Goal: Task Accomplishment & Management: Complete application form

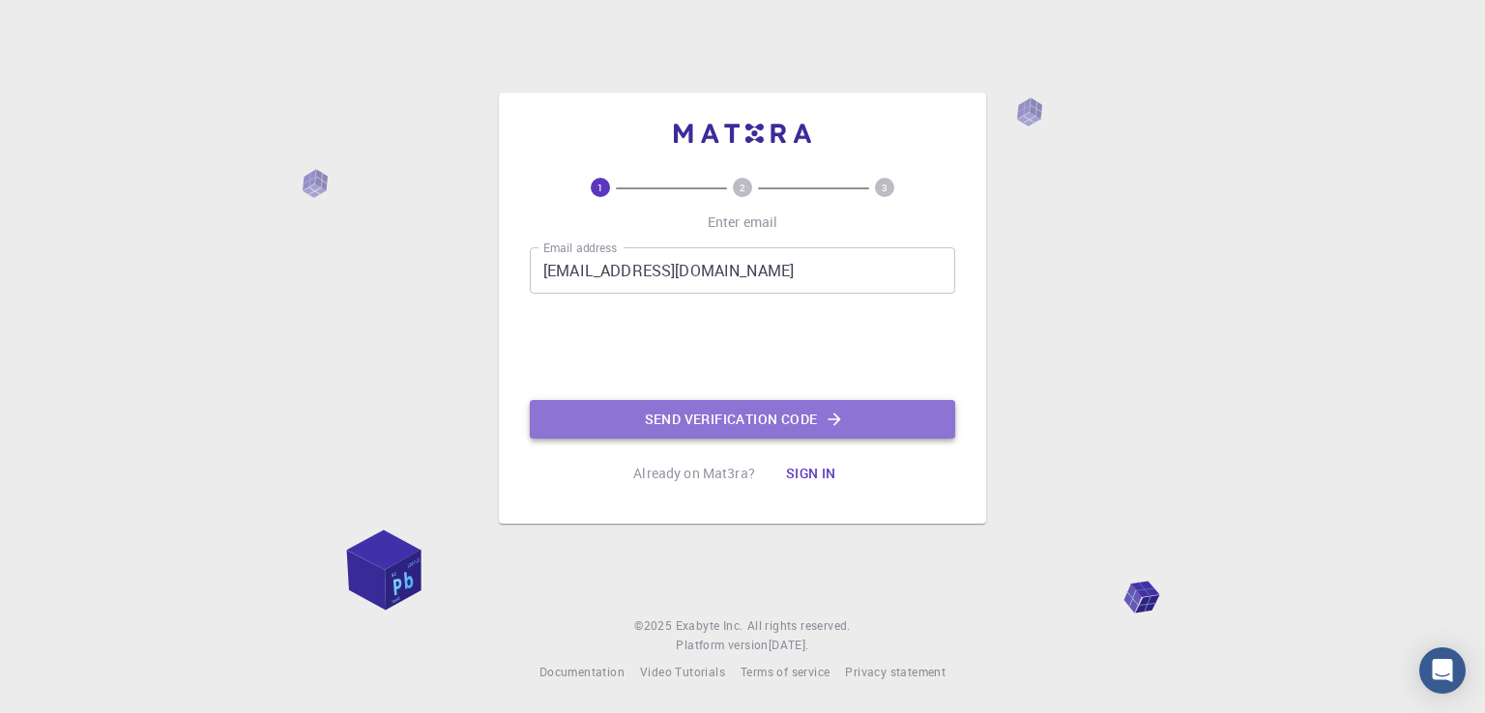
click at [715, 415] on button "Send verification code" at bounding box center [742, 419] width 425 height 39
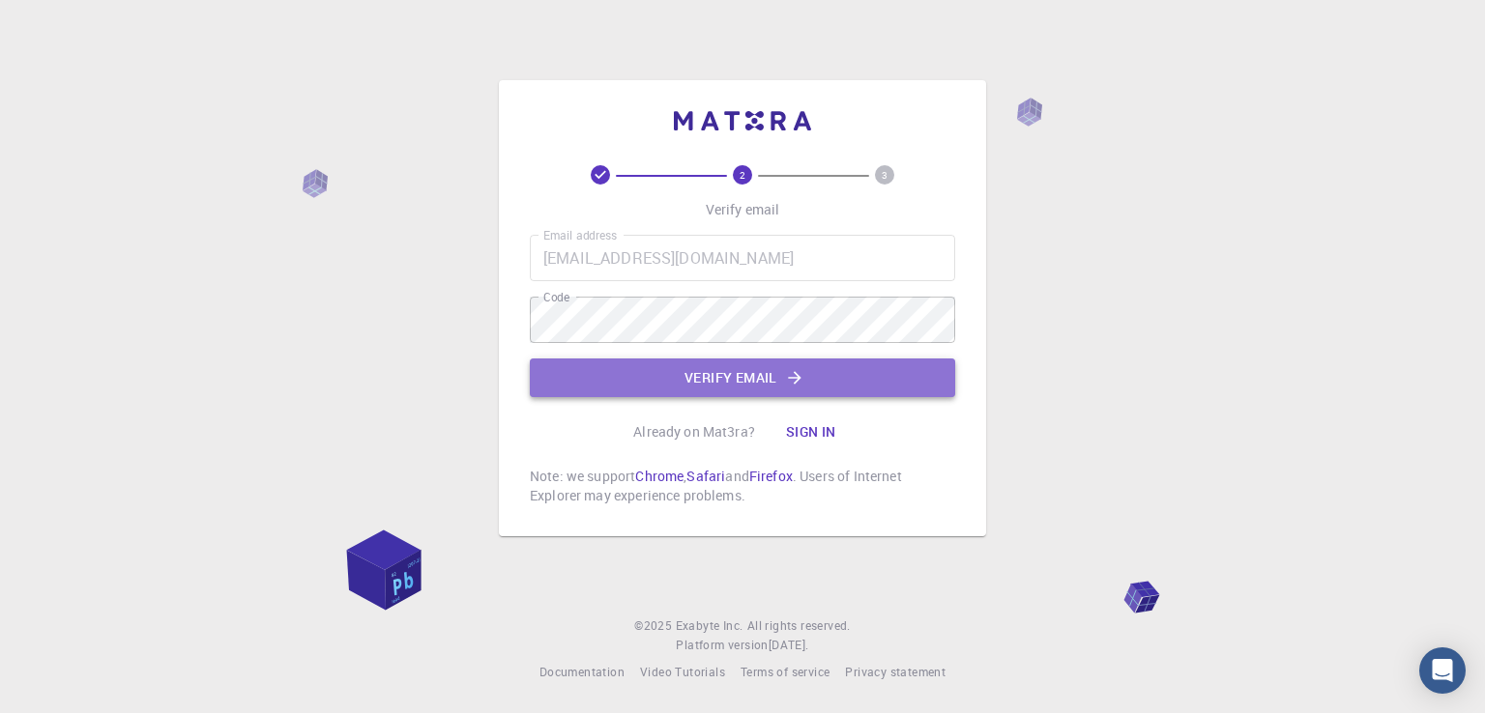
click at [619, 388] on button "Verify email" at bounding box center [742, 378] width 425 height 39
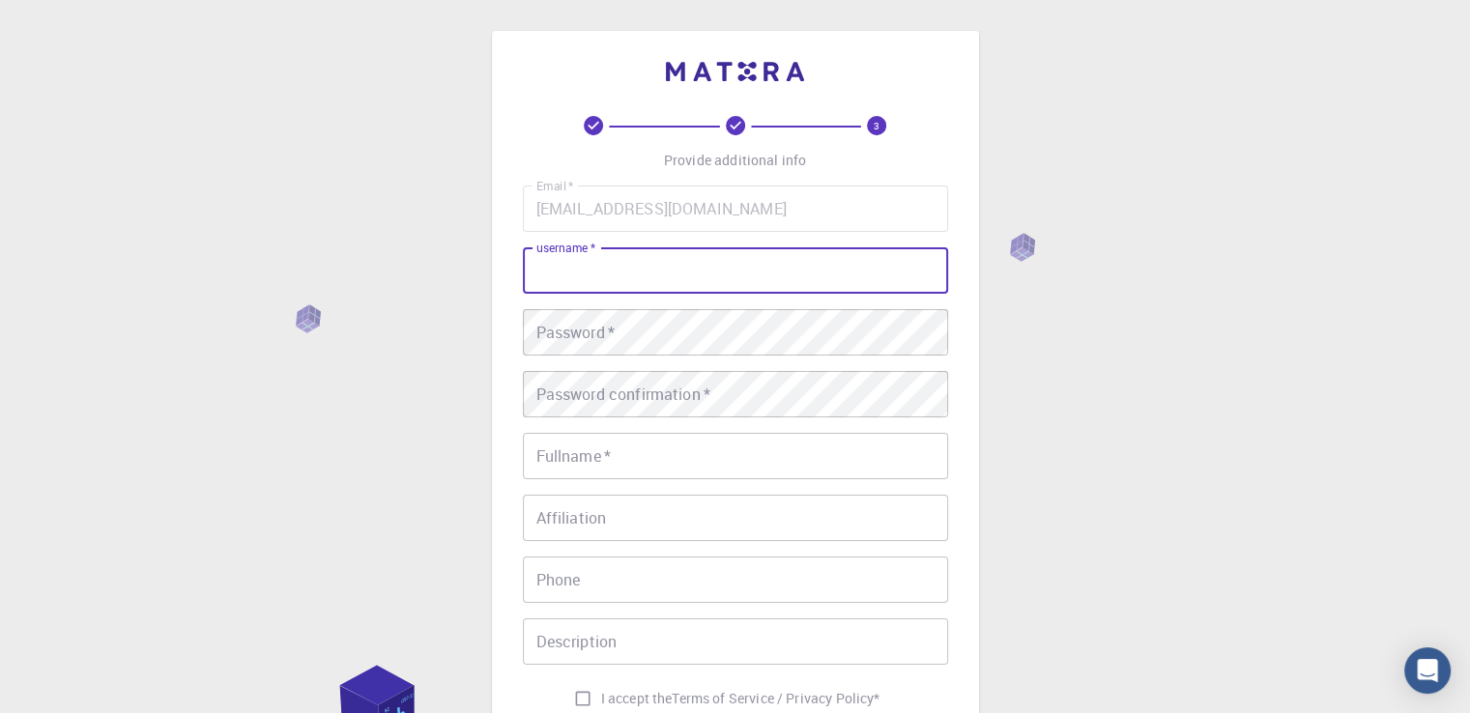
click at [677, 264] on input "username   *" at bounding box center [735, 270] width 425 height 46
type input "[PERSON_NAME]"
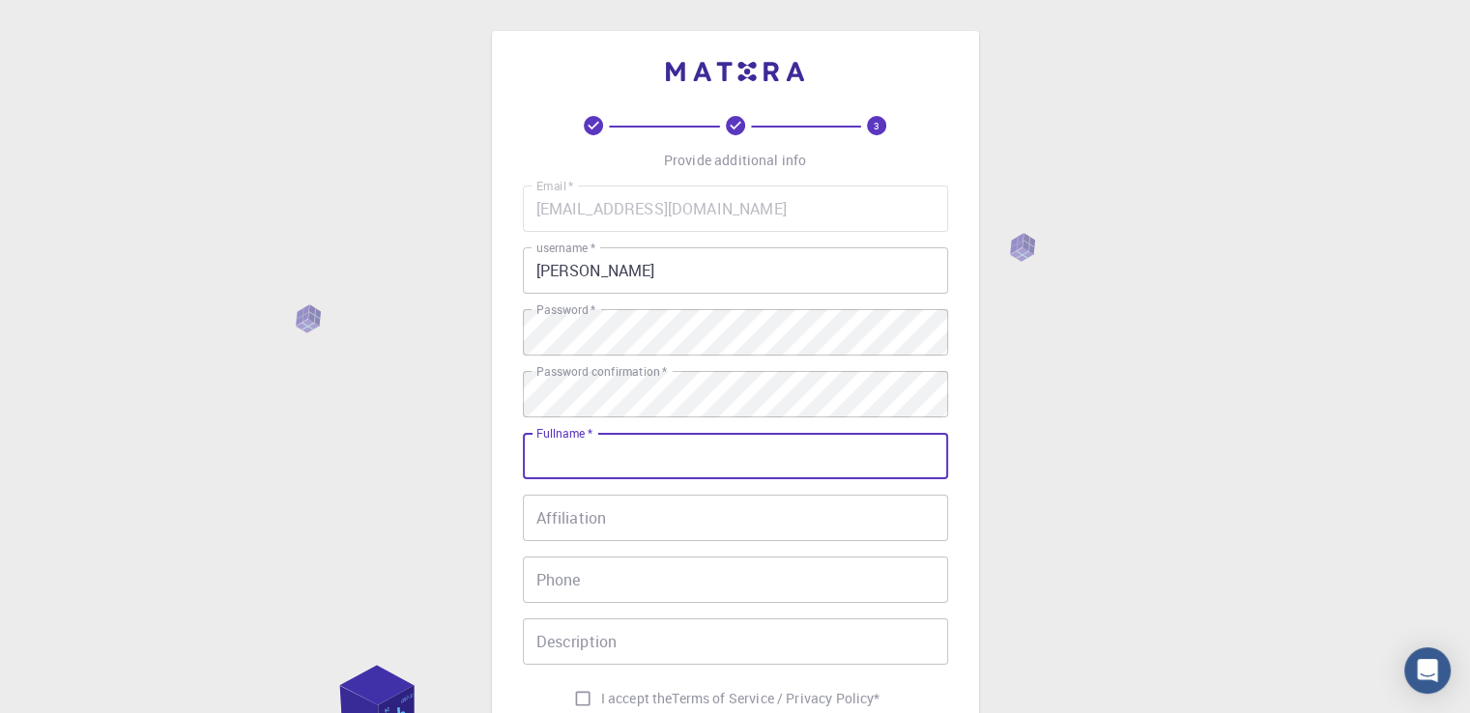
click at [633, 462] on input "Fullname   *" at bounding box center [735, 456] width 425 height 46
type input "[PERSON_NAME]"
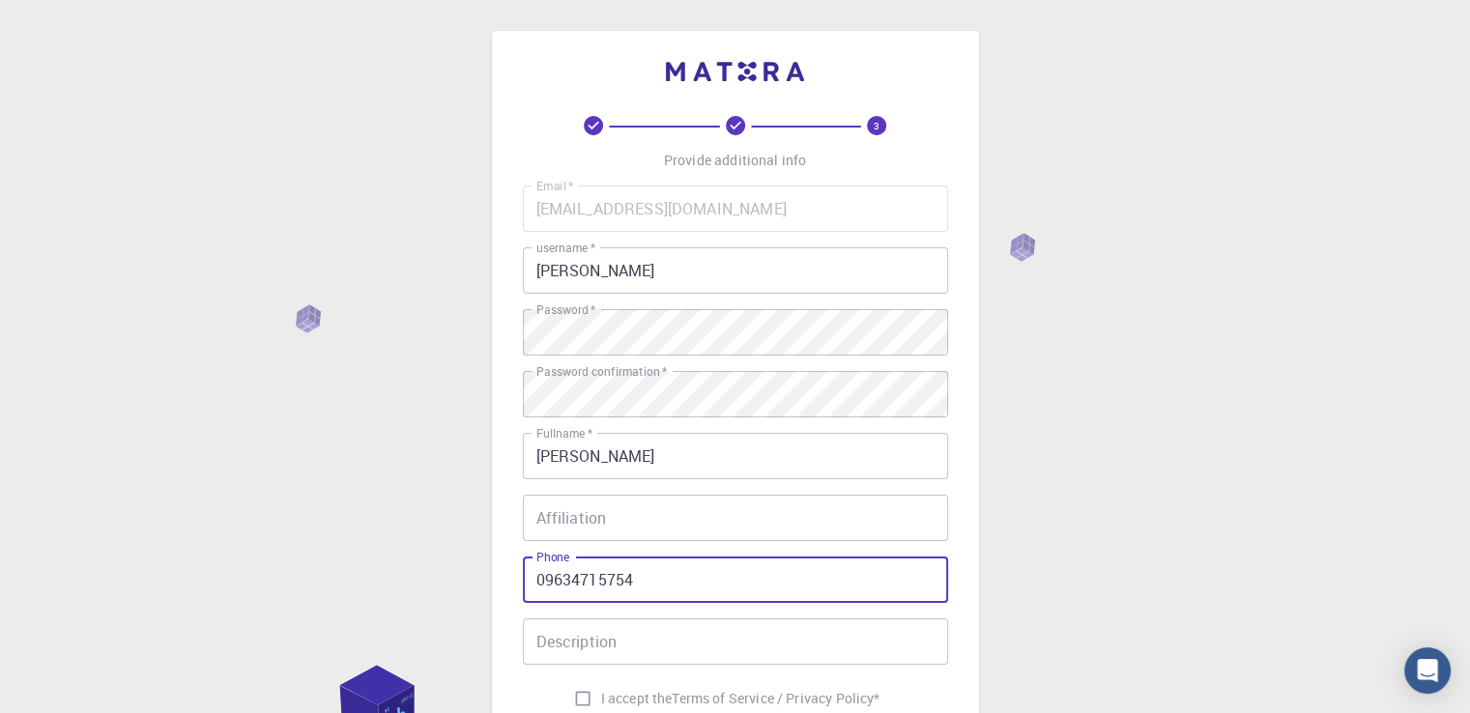
click at [642, 588] on input "09634715754" at bounding box center [735, 580] width 425 height 46
type input "0"
type input "7465015555"
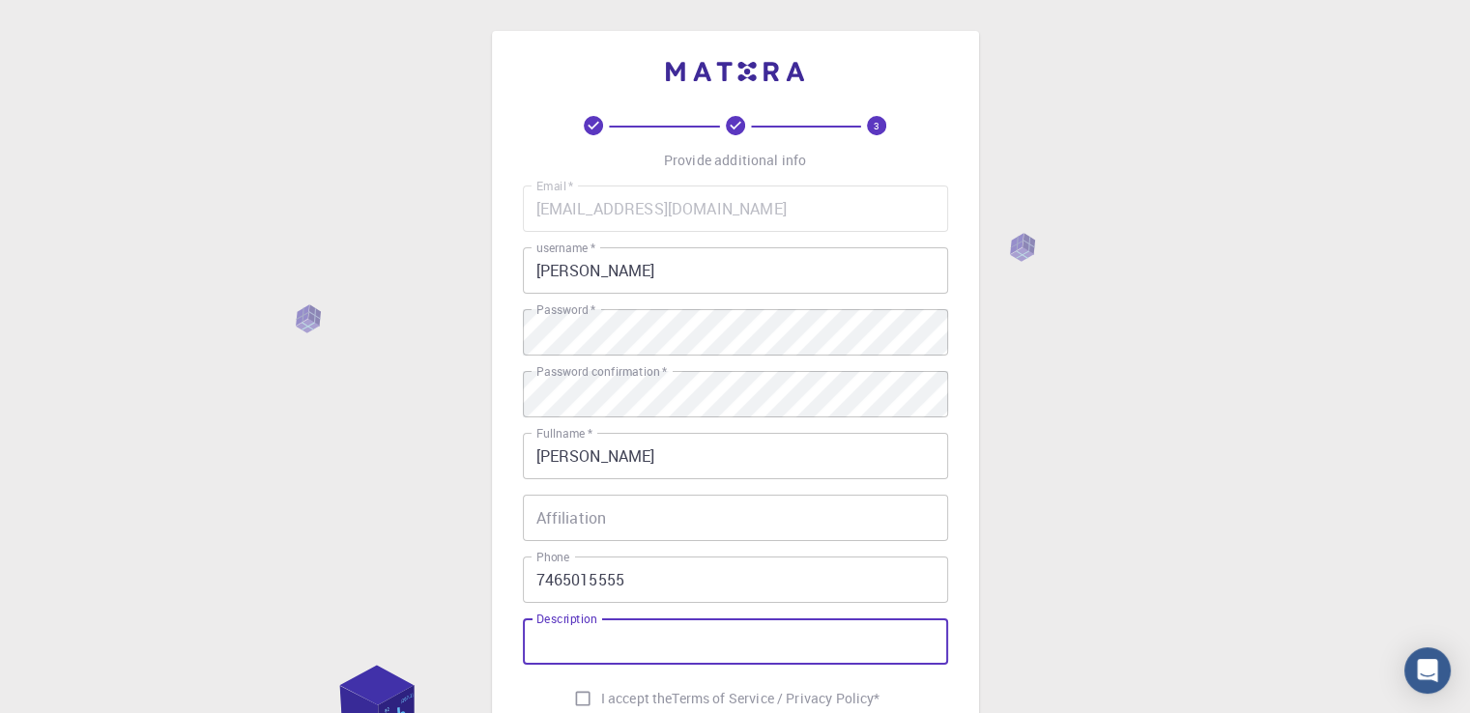
click at [660, 642] on input "Description" at bounding box center [735, 642] width 425 height 46
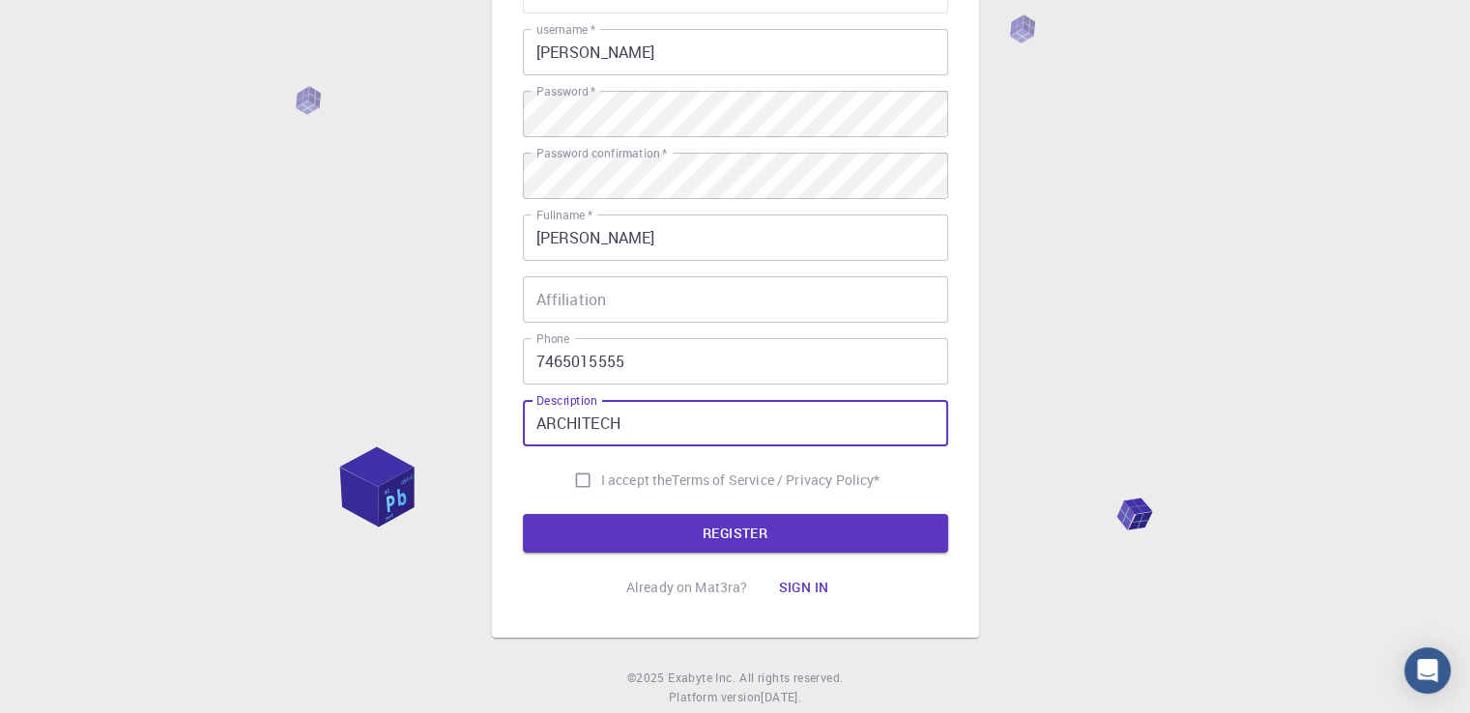
scroll to position [257, 0]
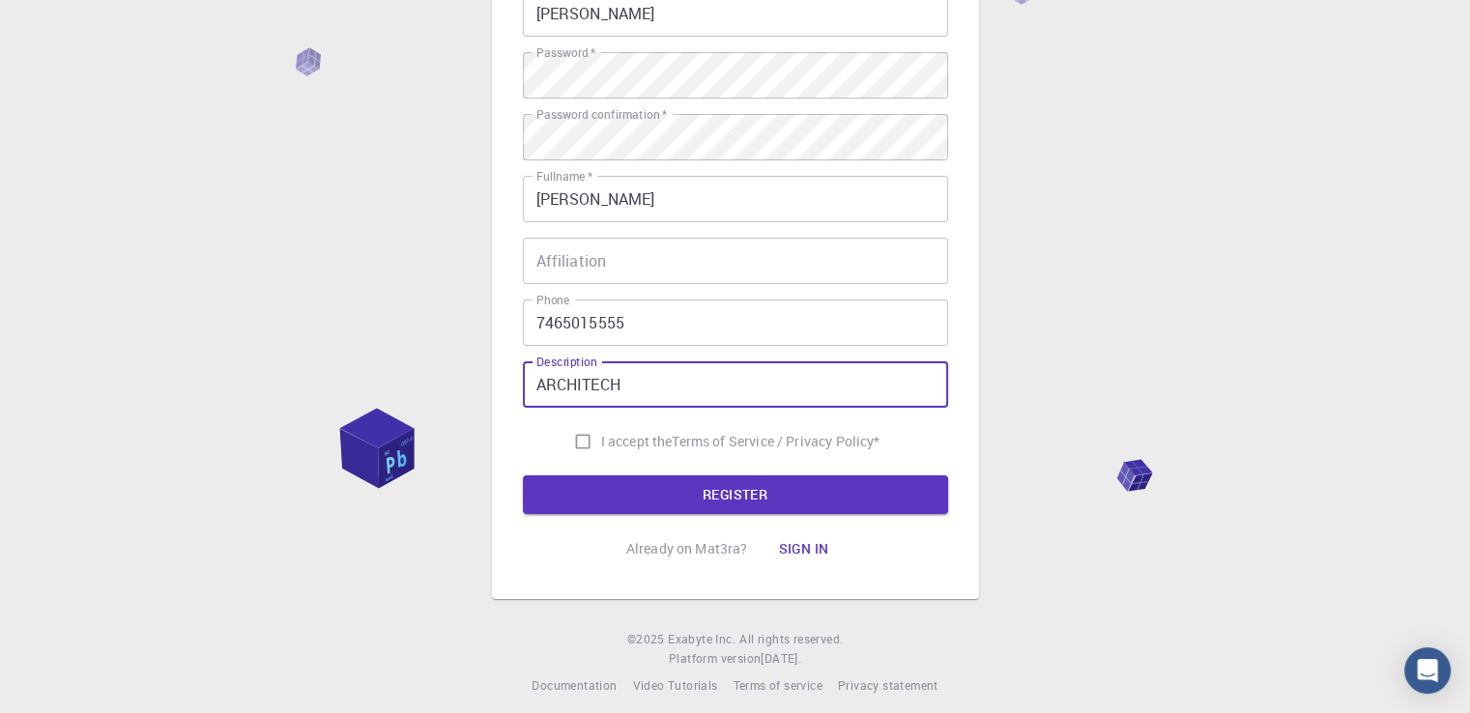
type input "ARCHITECH"
click at [577, 441] on input "I accept the Terms of Service / Privacy Policy *" at bounding box center [583, 441] width 37 height 37
checkbox input "true"
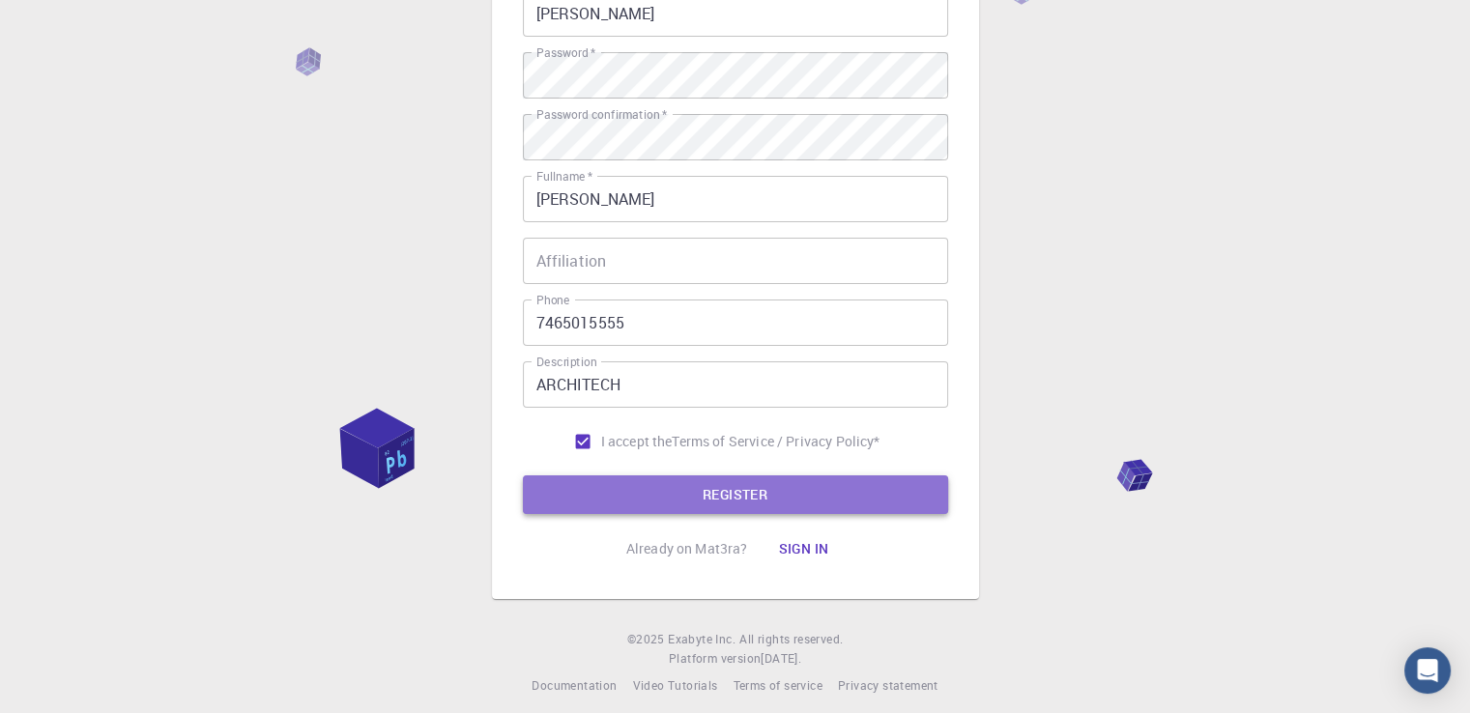
click at [619, 495] on button "REGISTER" at bounding box center [735, 495] width 425 height 39
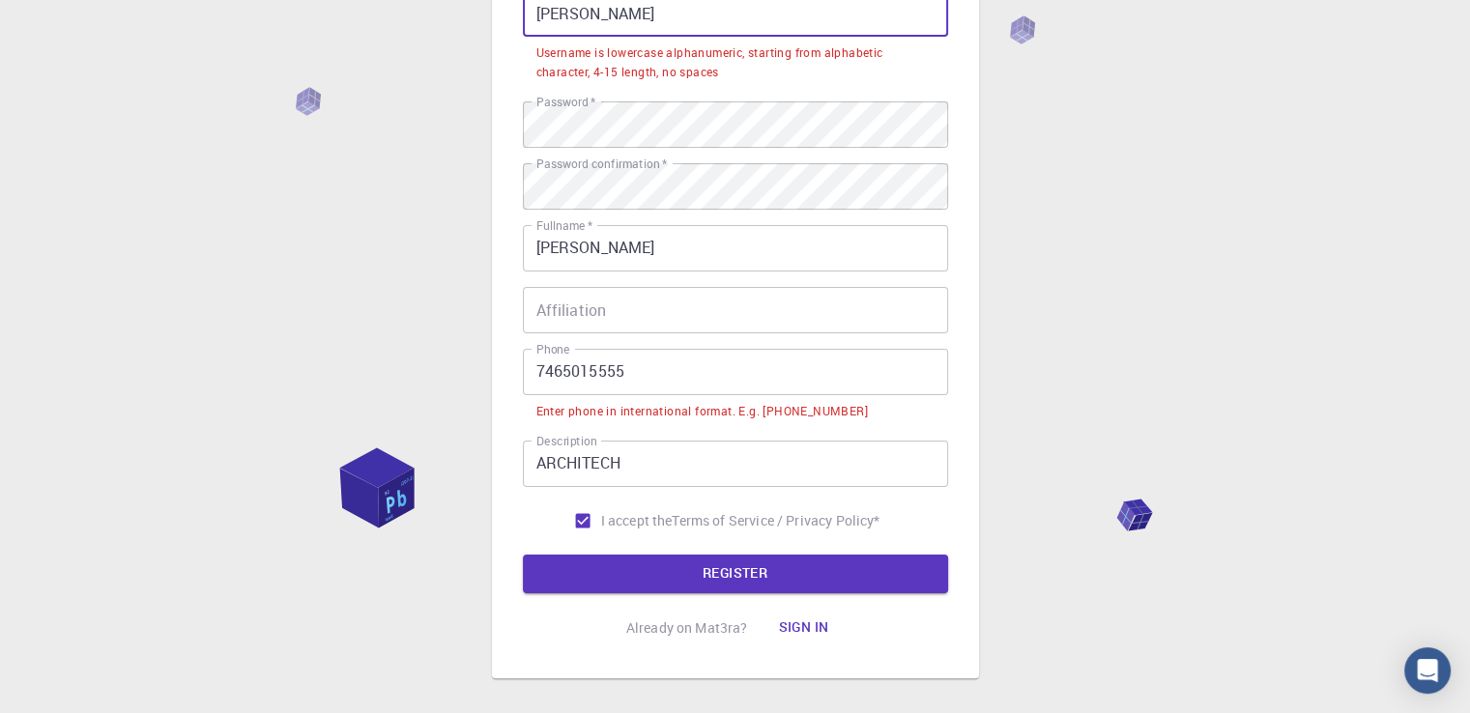
click at [647, 13] on input "[PERSON_NAME]" at bounding box center [735, 13] width 425 height 46
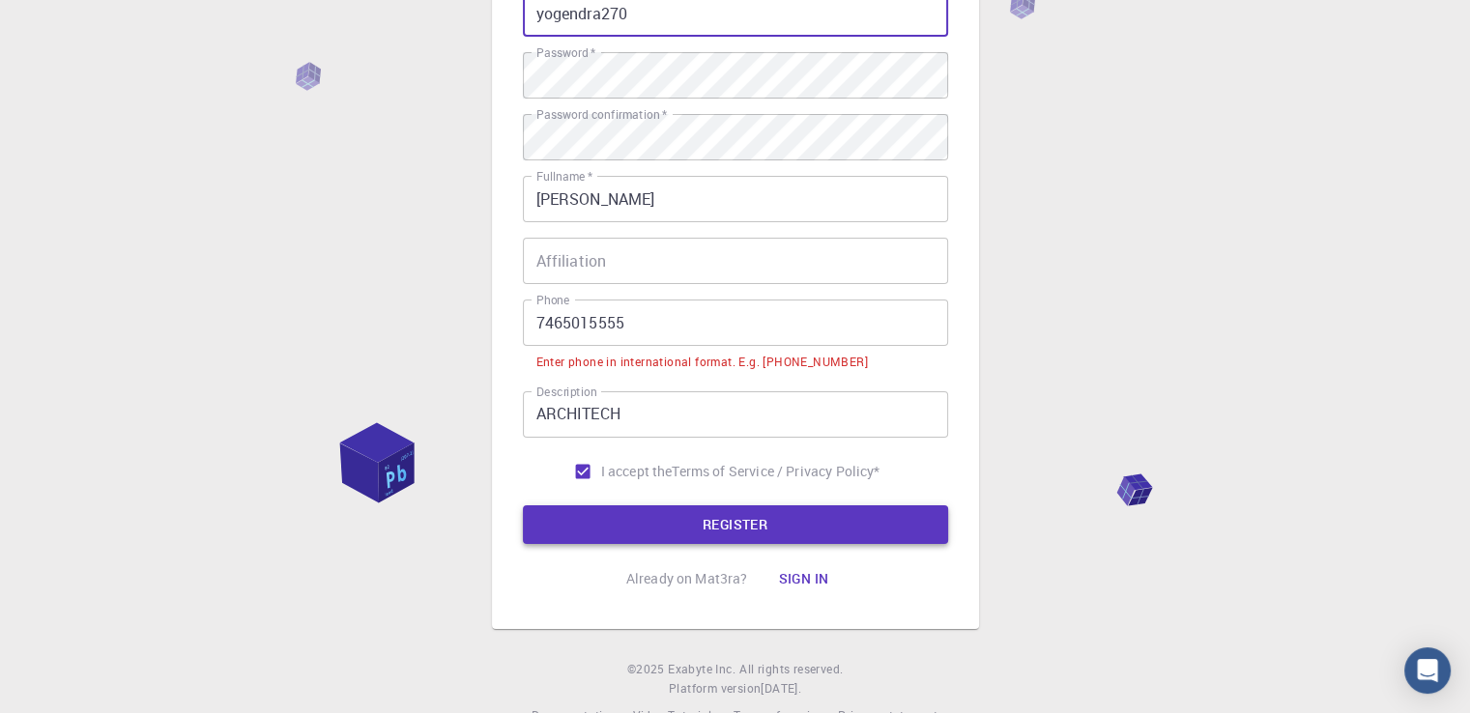
type input "yogendra270"
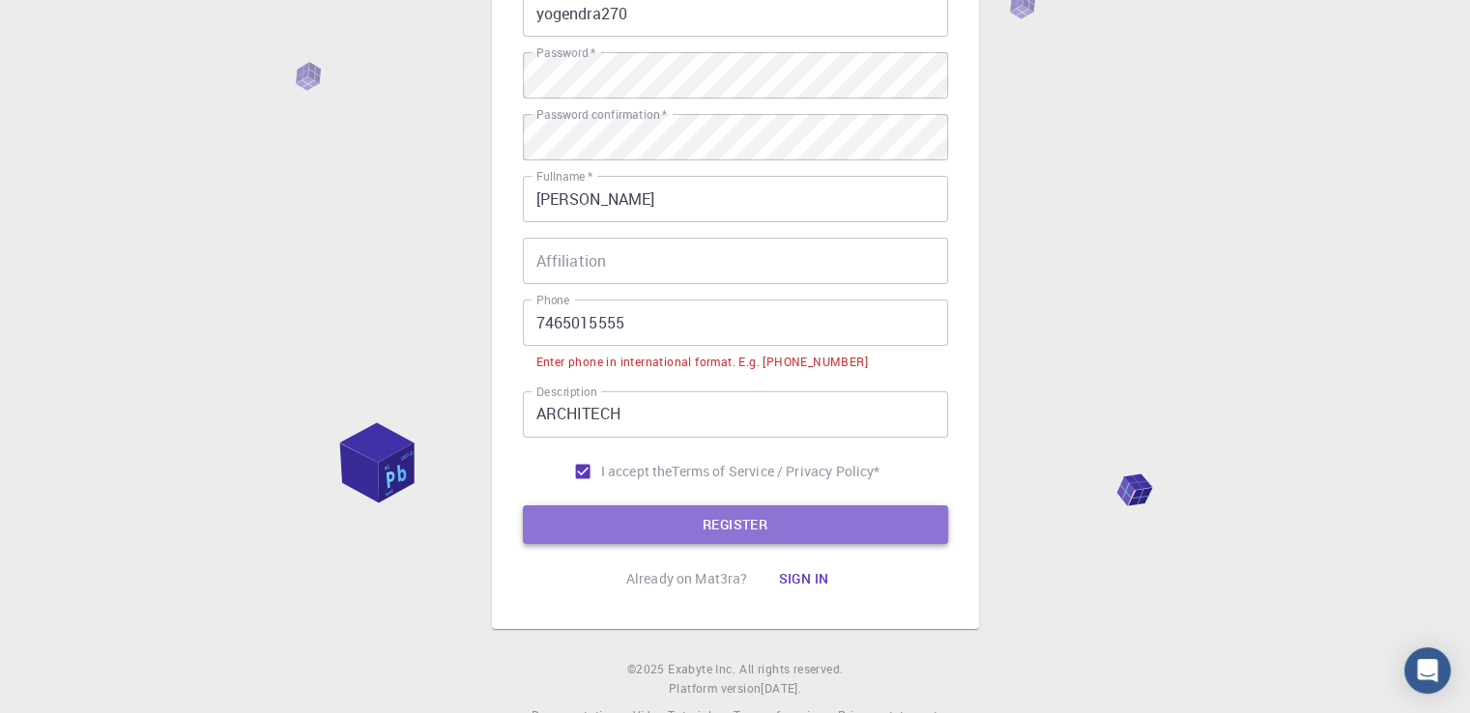
click at [726, 518] on button "REGISTER" at bounding box center [735, 525] width 425 height 39
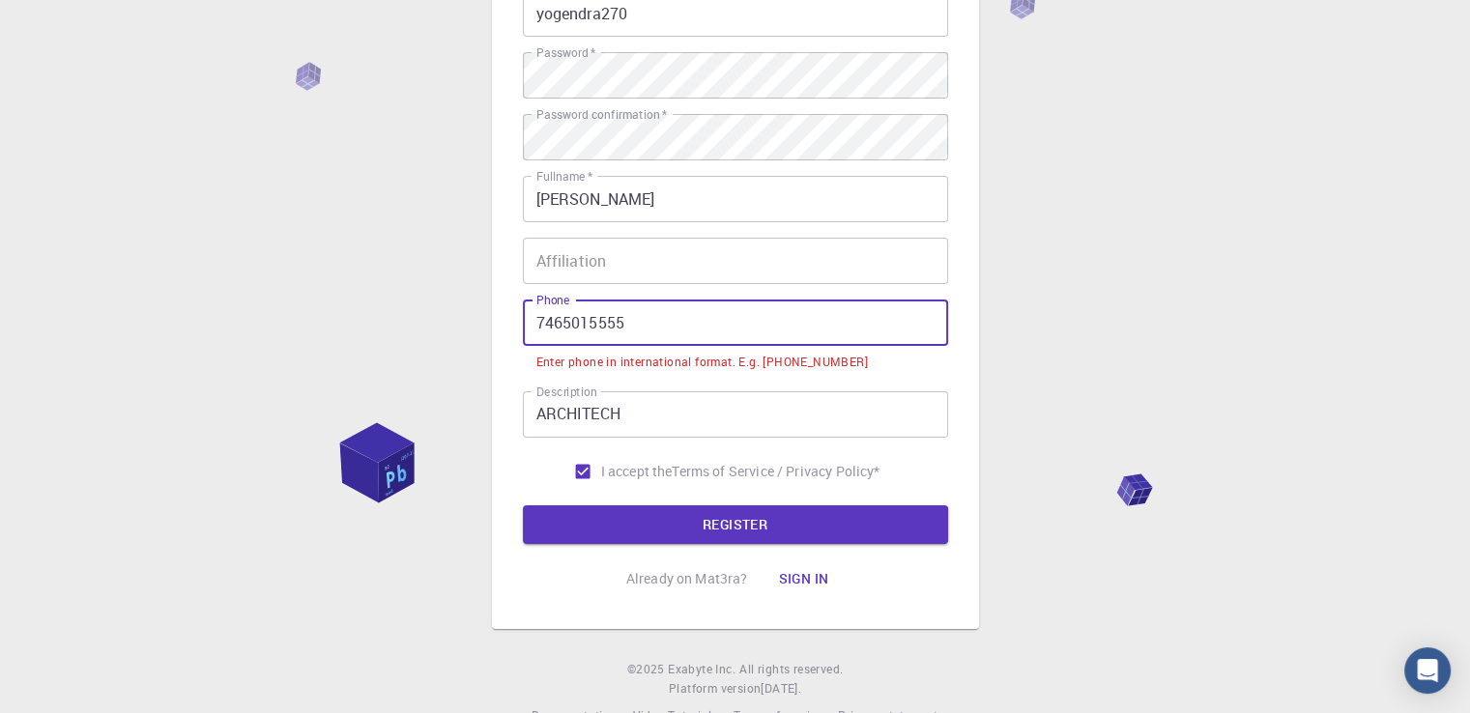
click at [537, 321] on input "7465015555" at bounding box center [735, 323] width 425 height 46
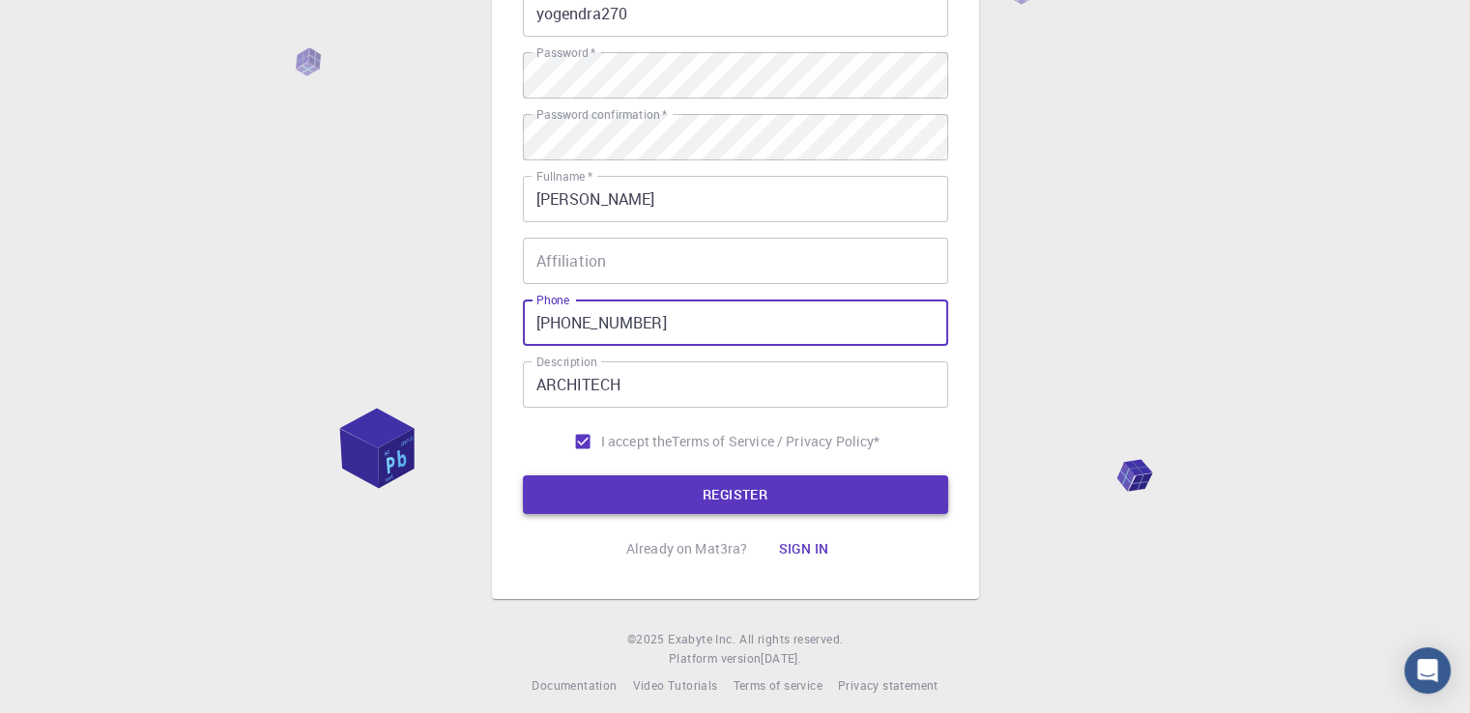
type input "[PHONE_NUMBER]"
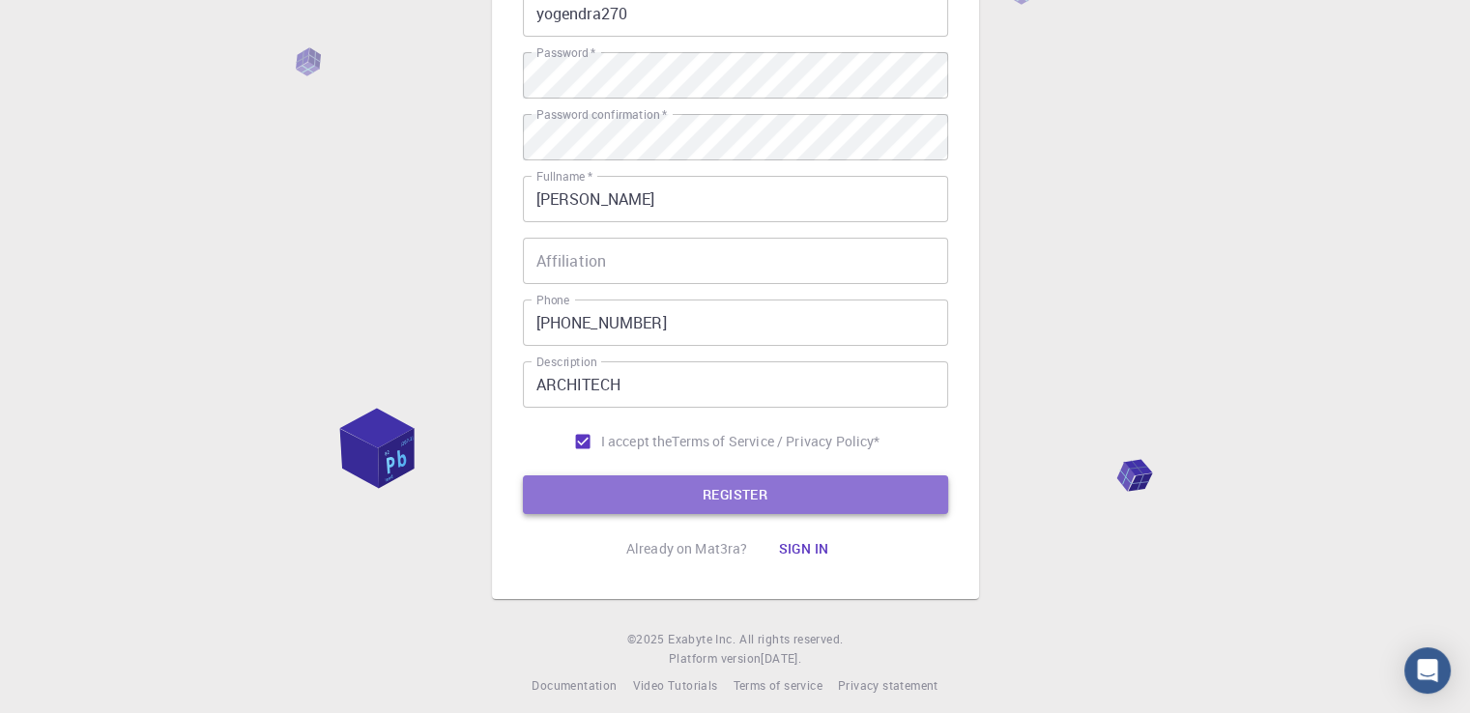
click at [619, 482] on button "REGISTER" at bounding box center [735, 495] width 425 height 39
click at [764, 503] on button "REGISTER" at bounding box center [735, 495] width 425 height 39
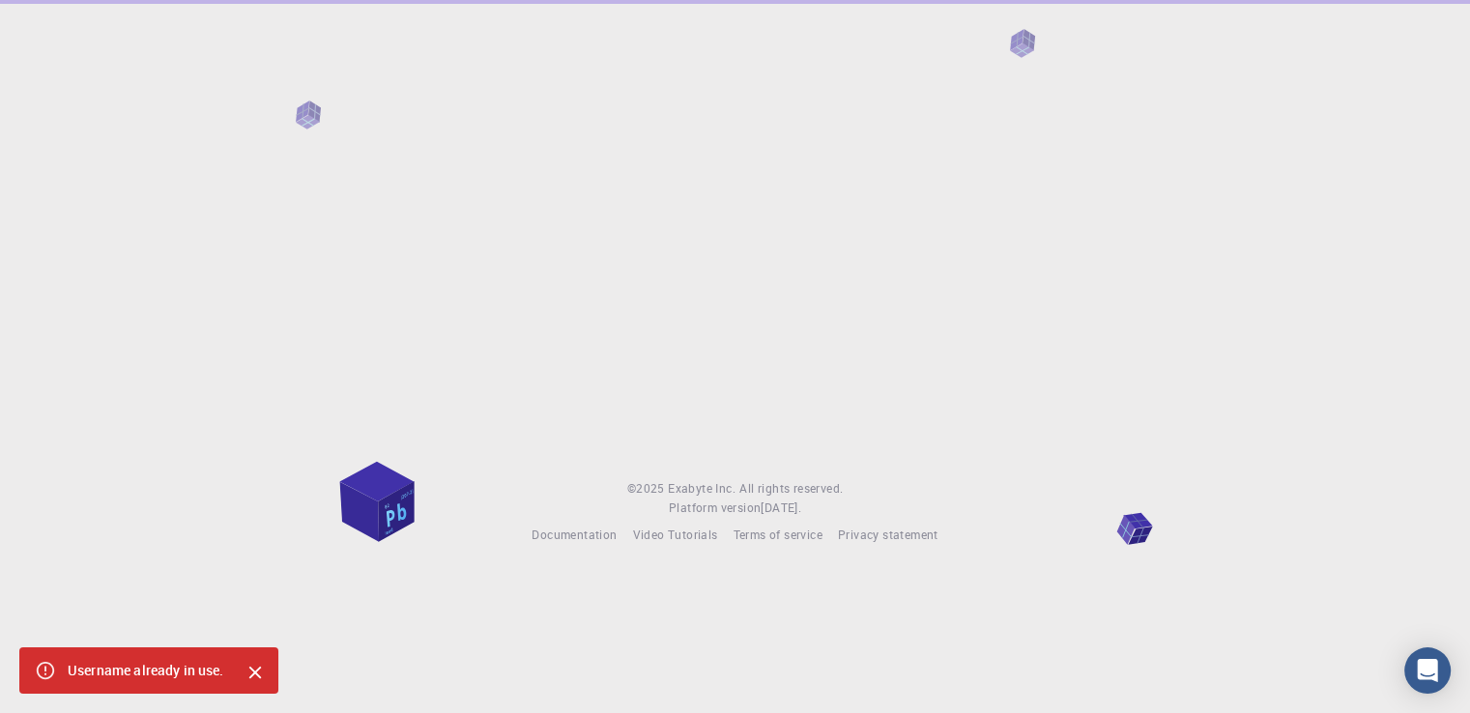
drag, startPoint x: 1480, startPoint y: 703, endPoint x: 1042, endPoint y: 647, distance: 441.5
click at [1042, 647] on html "© 2025 Exabyte Inc. All rights reserved. Platform version [DATE] . Documentatio…" at bounding box center [735, 356] width 1470 height 713
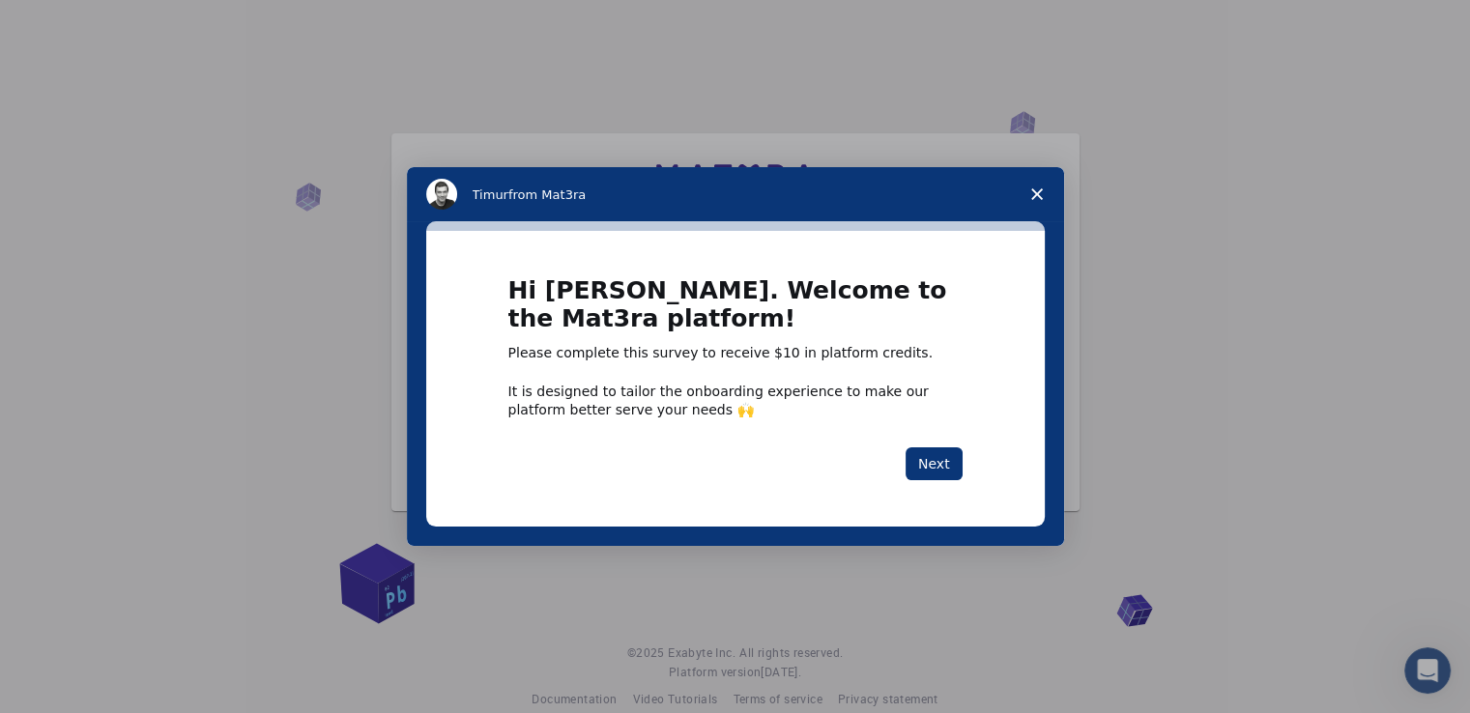
click at [1038, 194] on icon "Close survey" at bounding box center [1037, 194] width 12 height 12
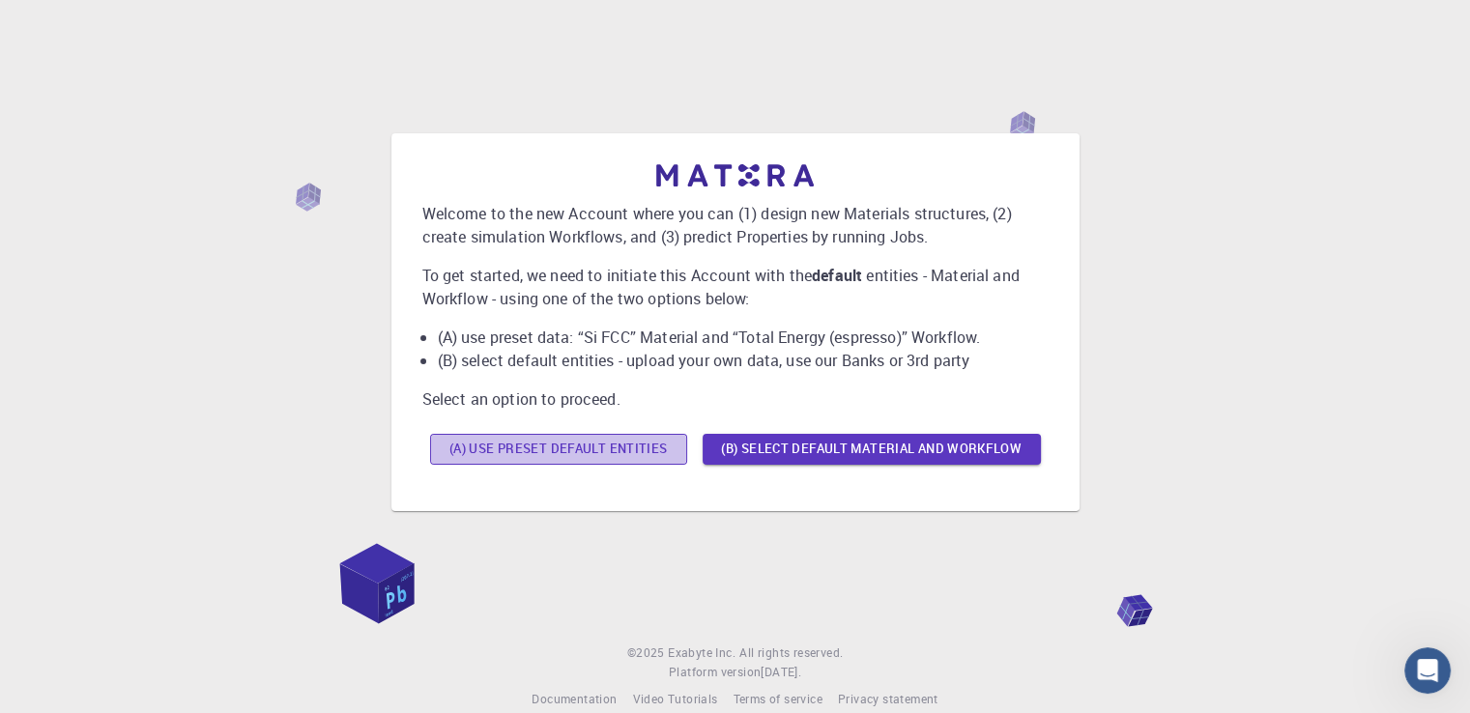
click at [554, 453] on button "(A) Use preset default entities" at bounding box center [558, 449] width 257 height 31
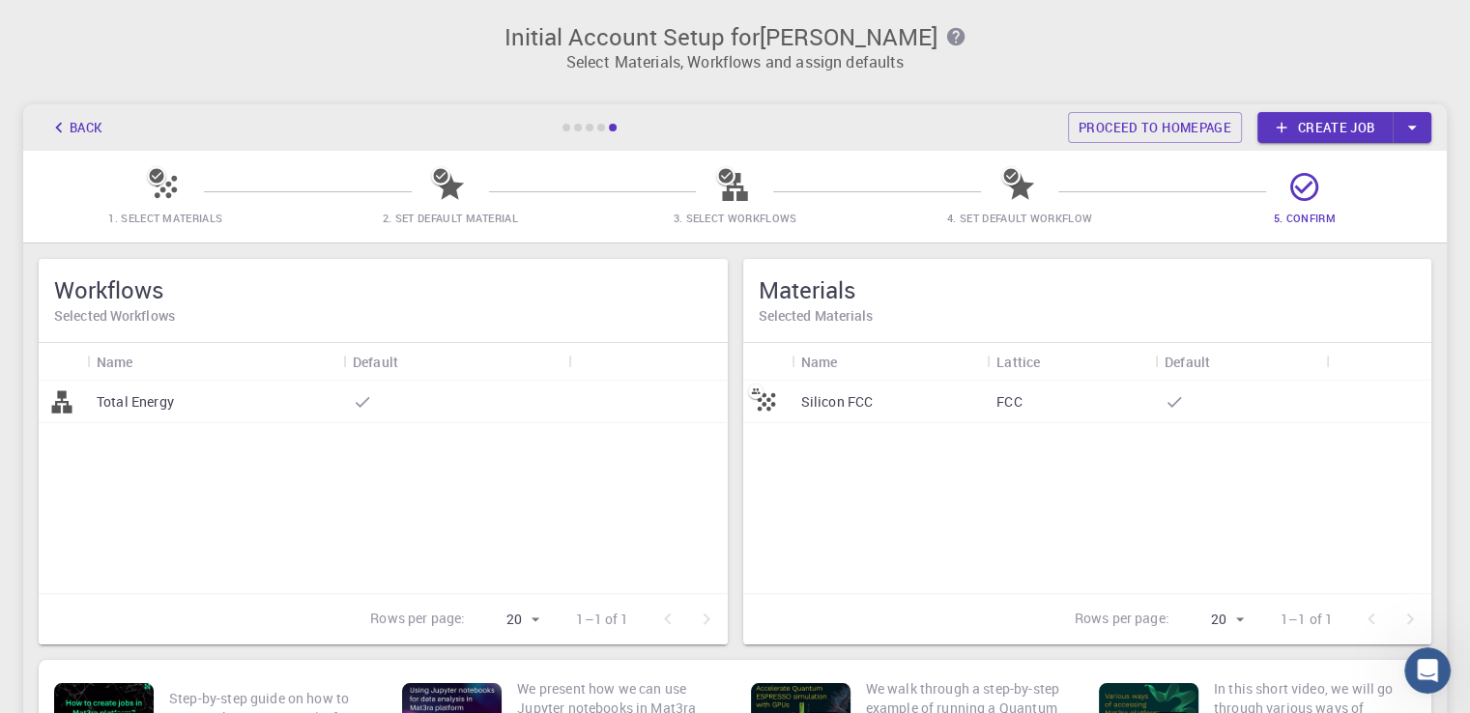
click at [1303, 126] on link "Create job" at bounding box center [1325, 127] width 135 height 31
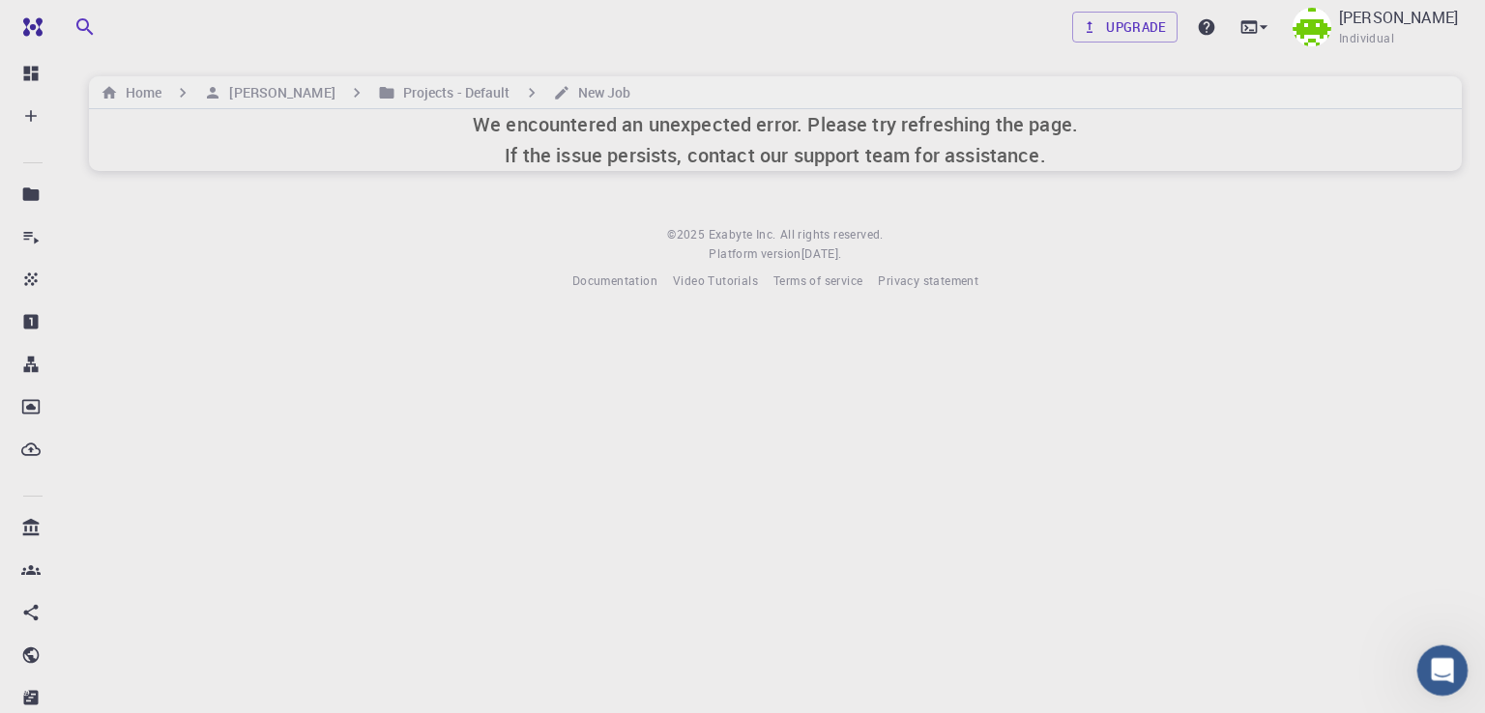
click at [1445, 666] on icon "Open Intercom Messenger" at bounding box center [1440, 668] width 32 height 32
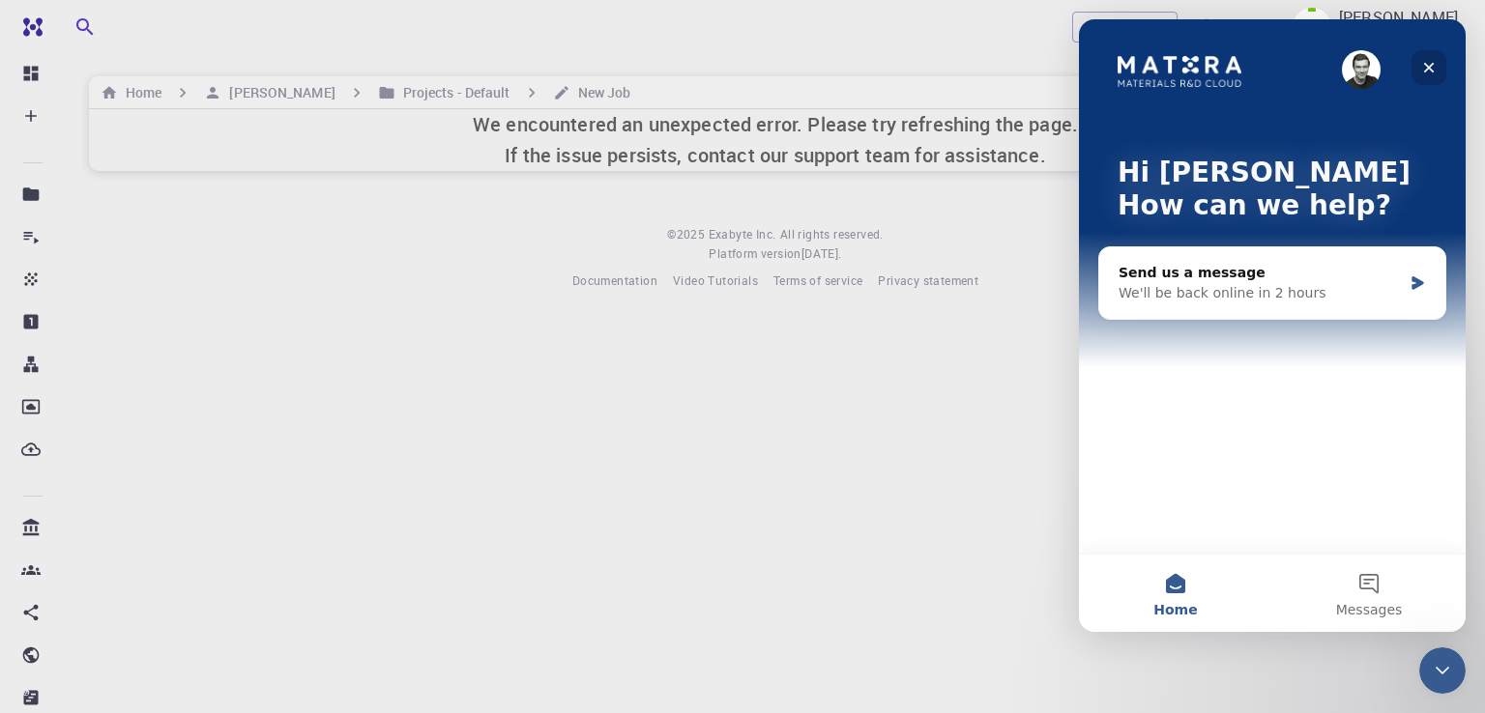
click at [1434, 68] on icon "Close" at bounding box center [1428, 67] width 15 height 15
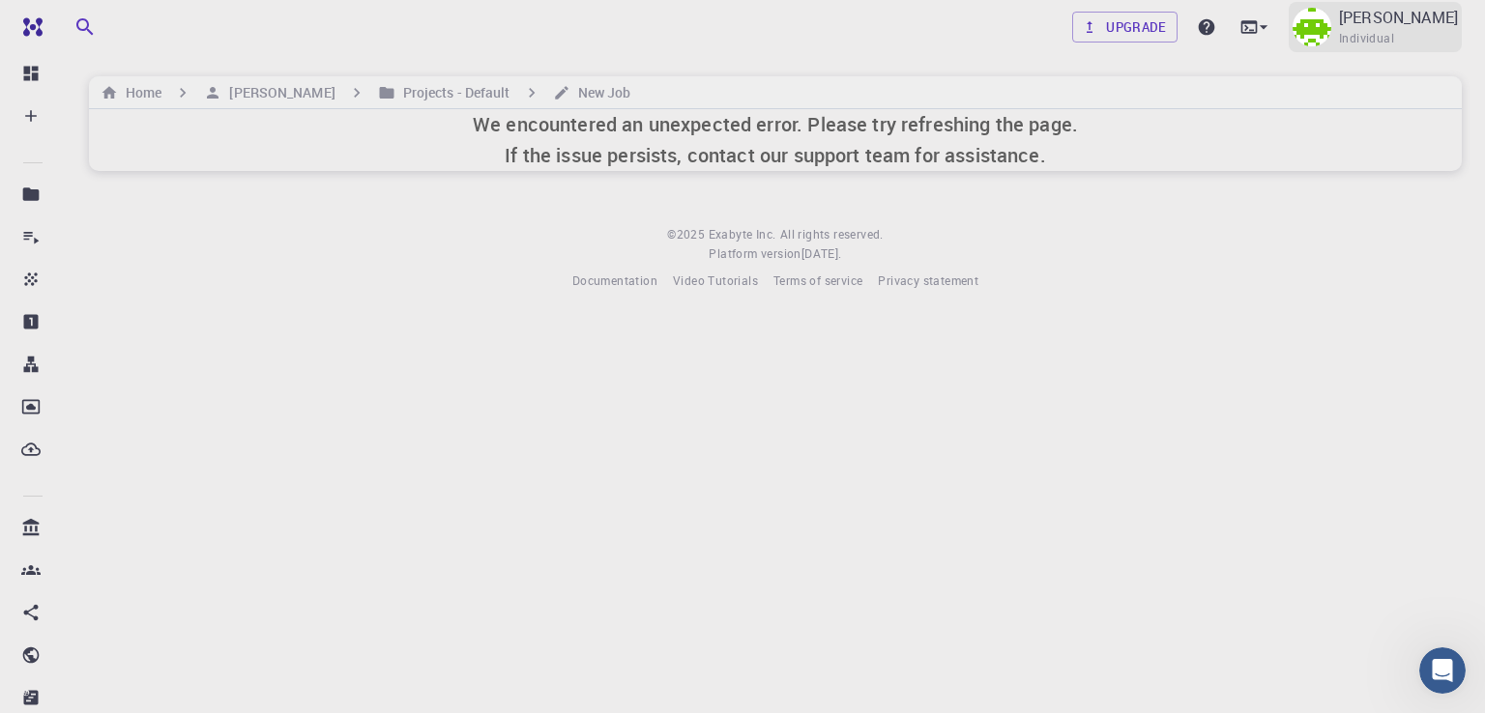
click at [1330, 32] on img at bounding box center [1311, 27] width 39 height 39
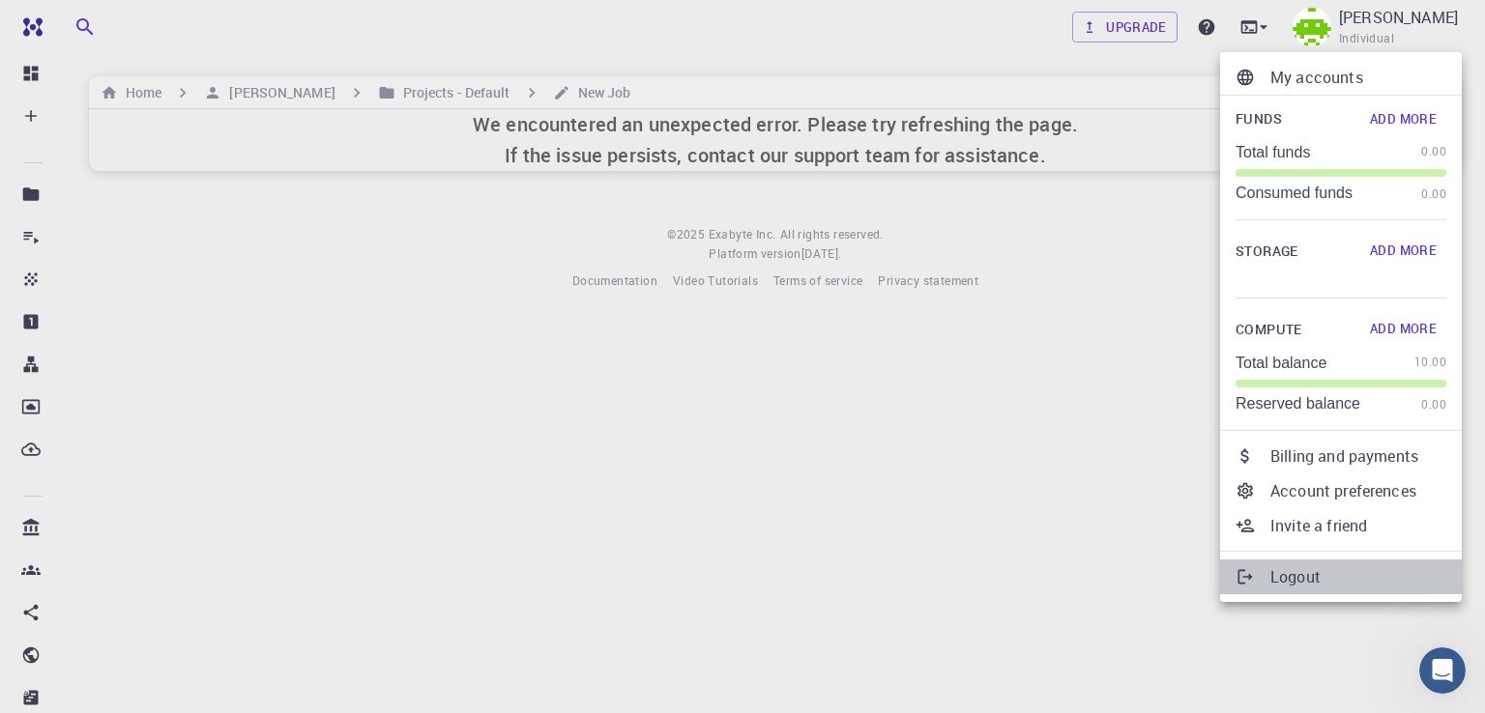
click at [1365, 568] on p "Logout" at bounding box center [1358, 576] width 176 height 23
